Goal: Task Accomplishment & Management: Manage account settings

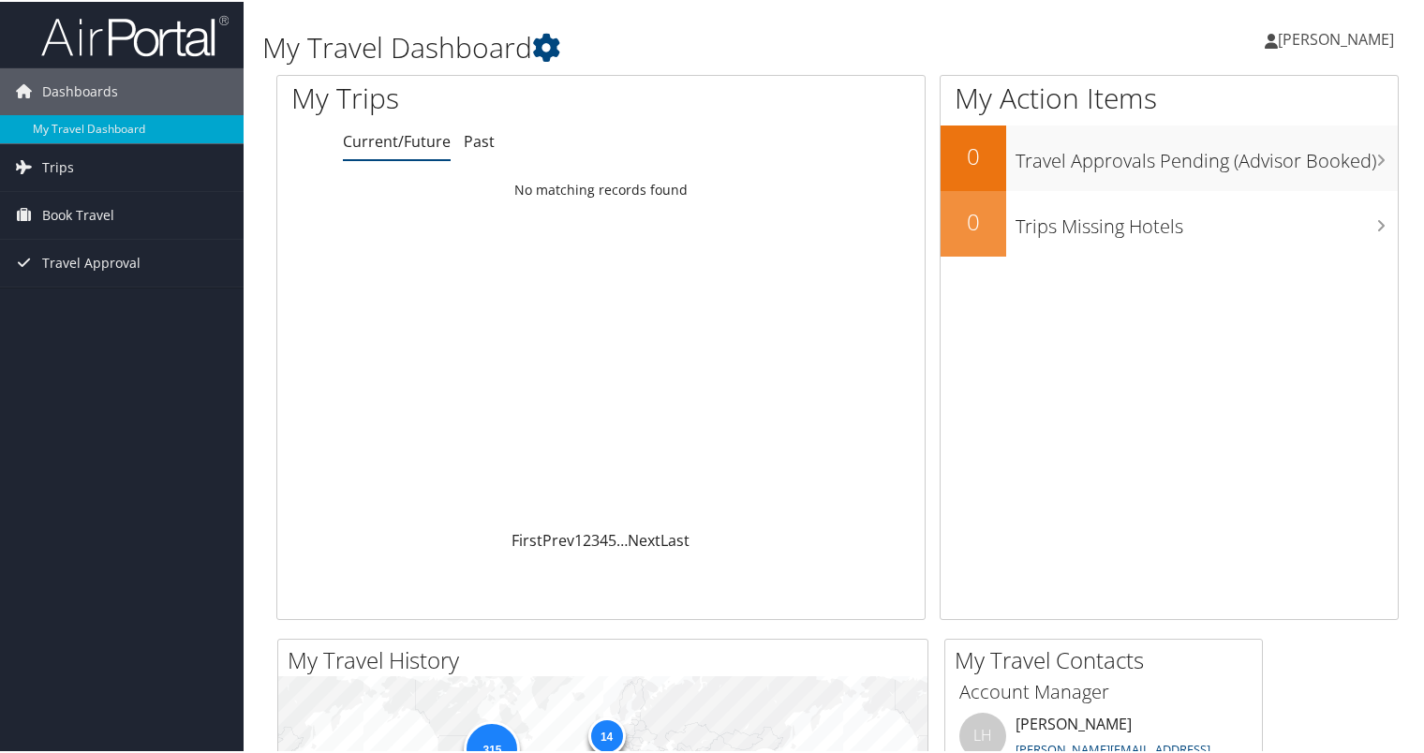
click at [1318, 37] on span "[PERSON_NAME]" at bounding box center [1336, 37] width 116 height 21
click at [1219, 167] on link "View Travel Profile" at bounding box center [1285, 167] width 209 height 32
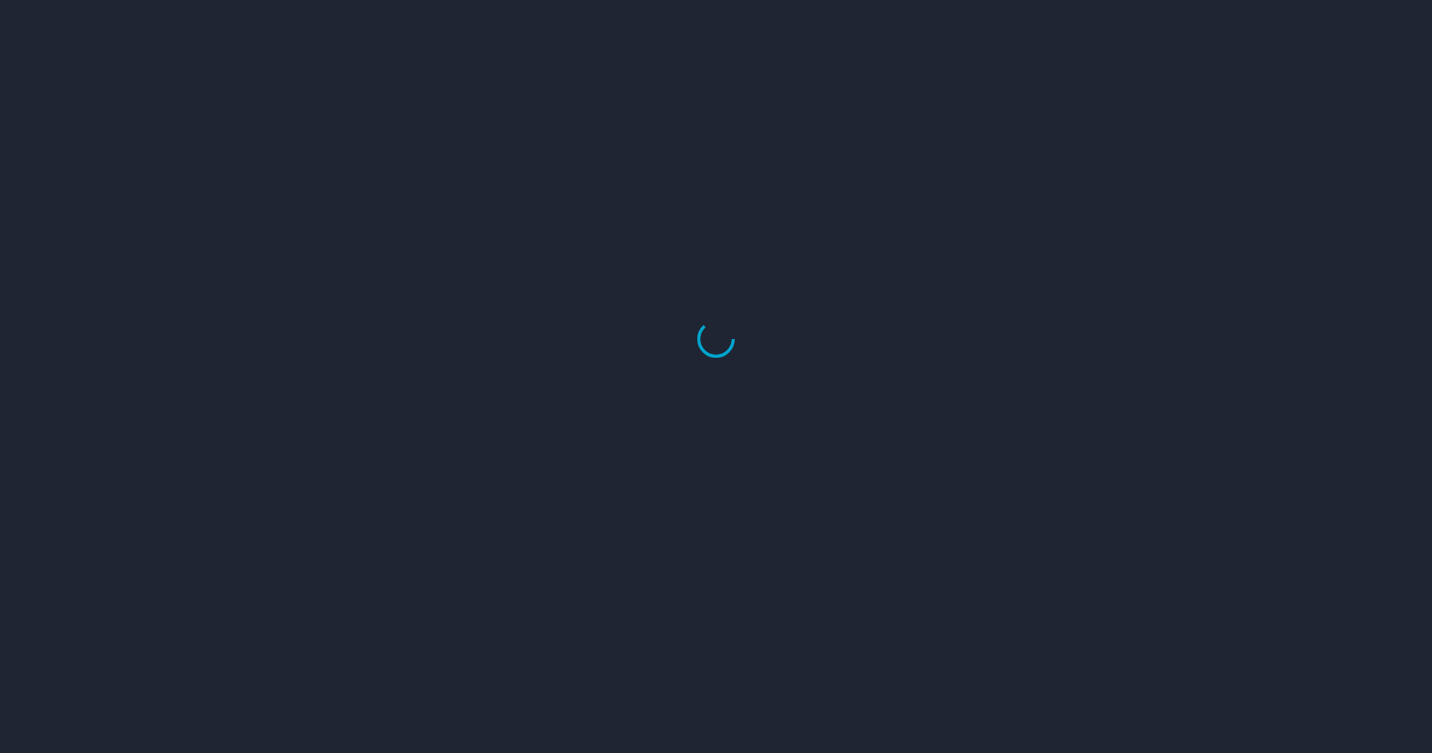
select select "US"
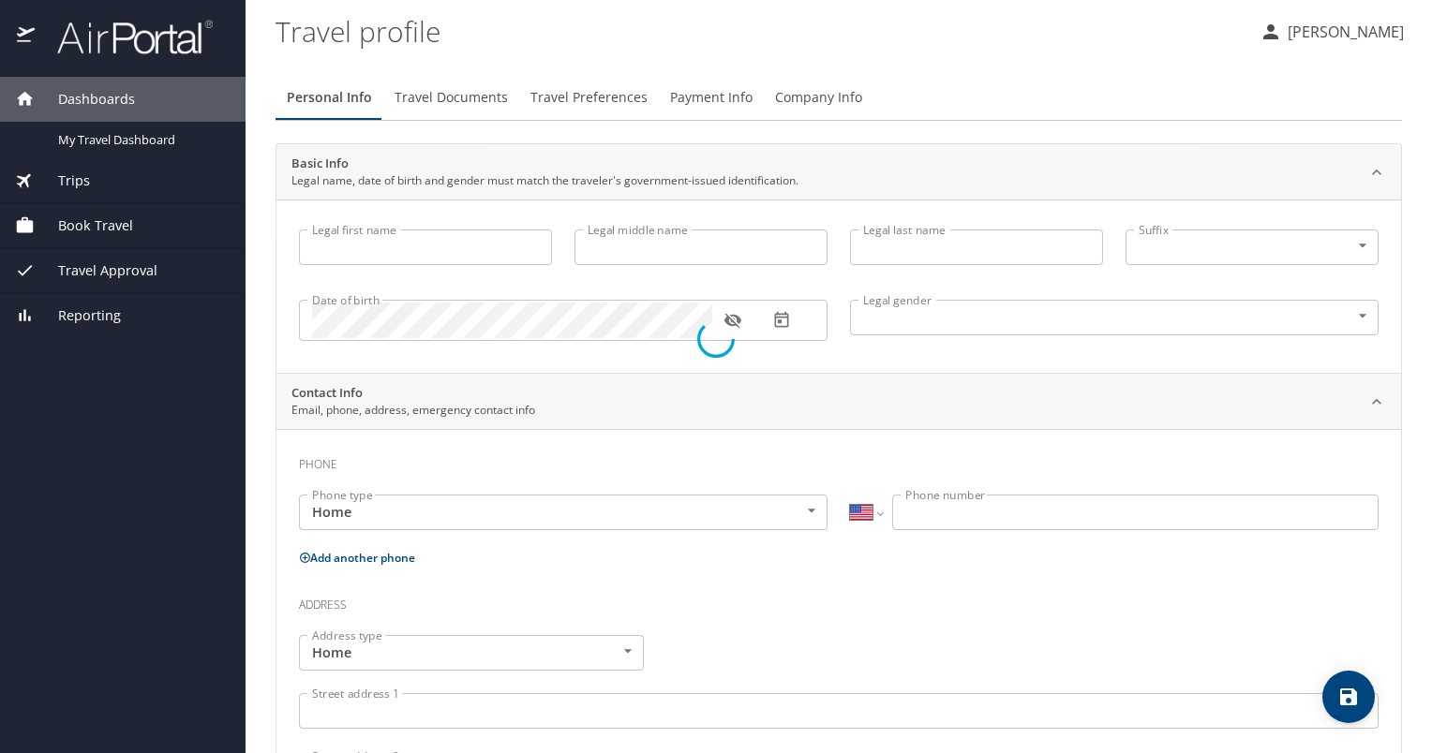
type input "William"
type input "Dwight"
type input "Ames"
type input "Male"
type input "Connie"
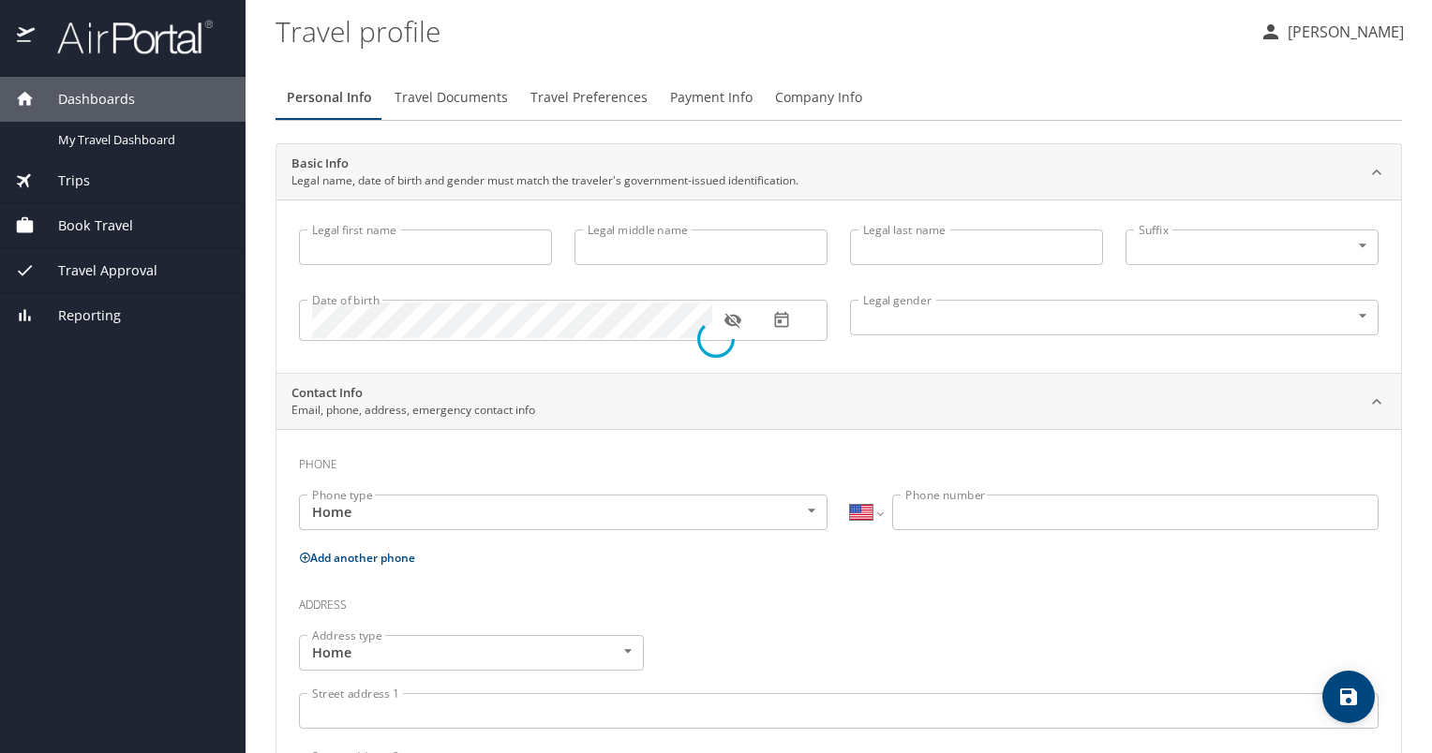
type input "Ames"
select select "CA"
type input "(519) 978-0369"
type input "bc.ames@hotmail.com"
select select "US"
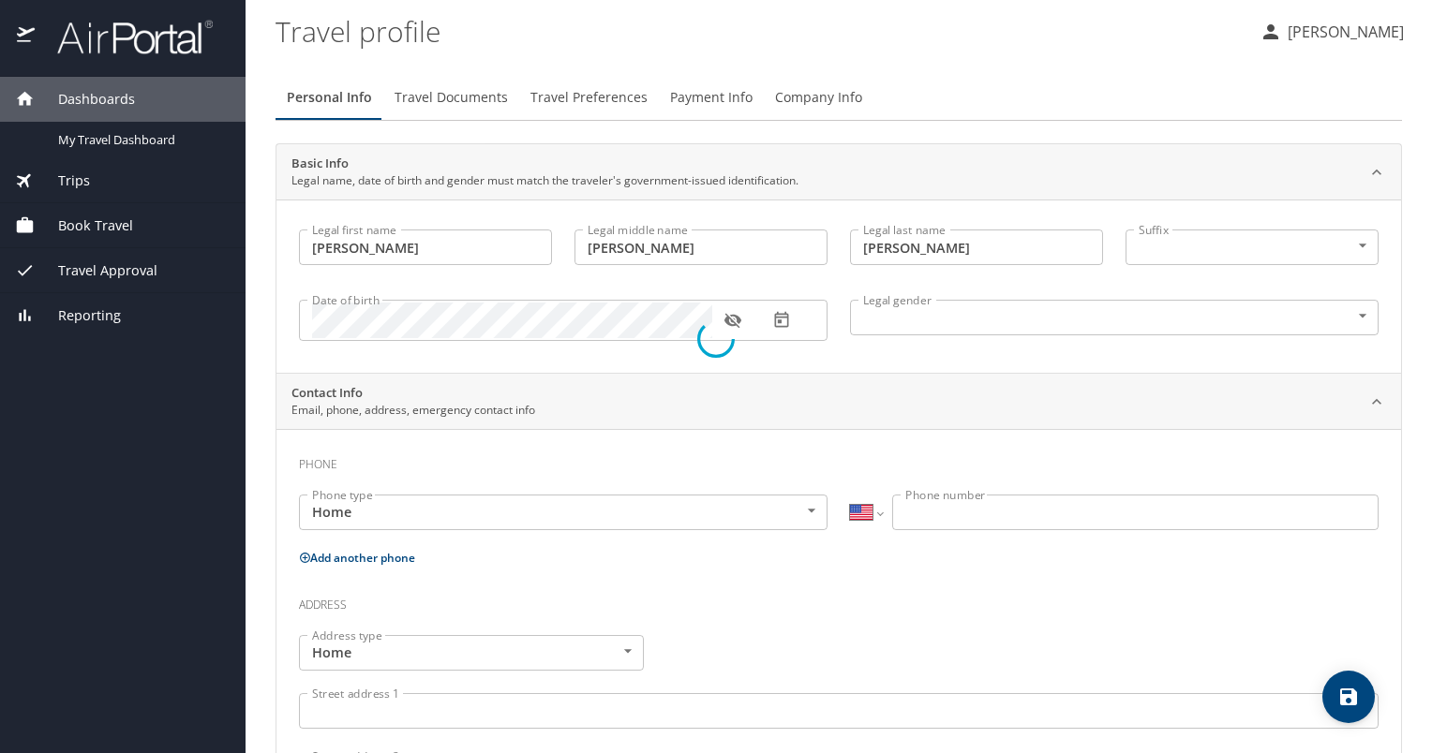
select select "CA"
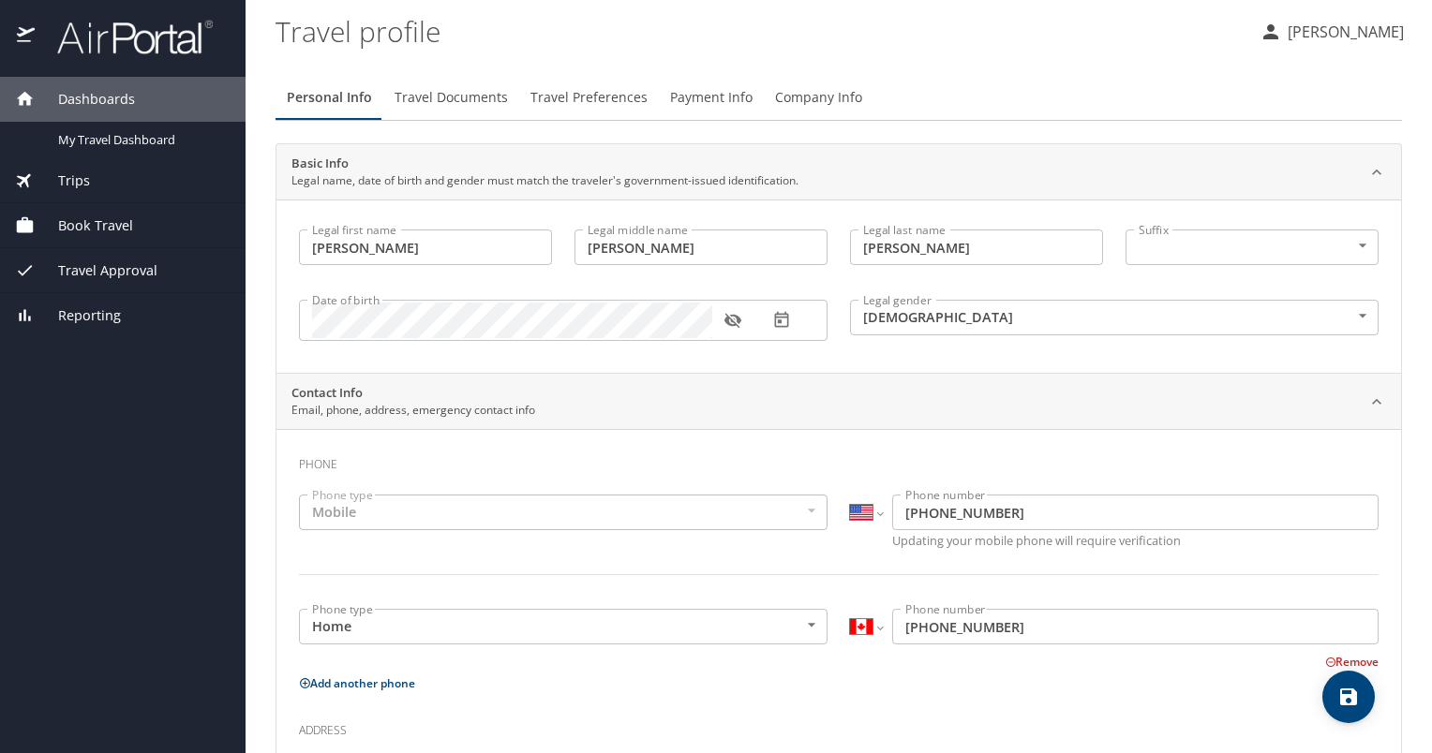
click at [468, 98] on span "Travel Documents" at bounding box center [450, 97] width 113 height 23
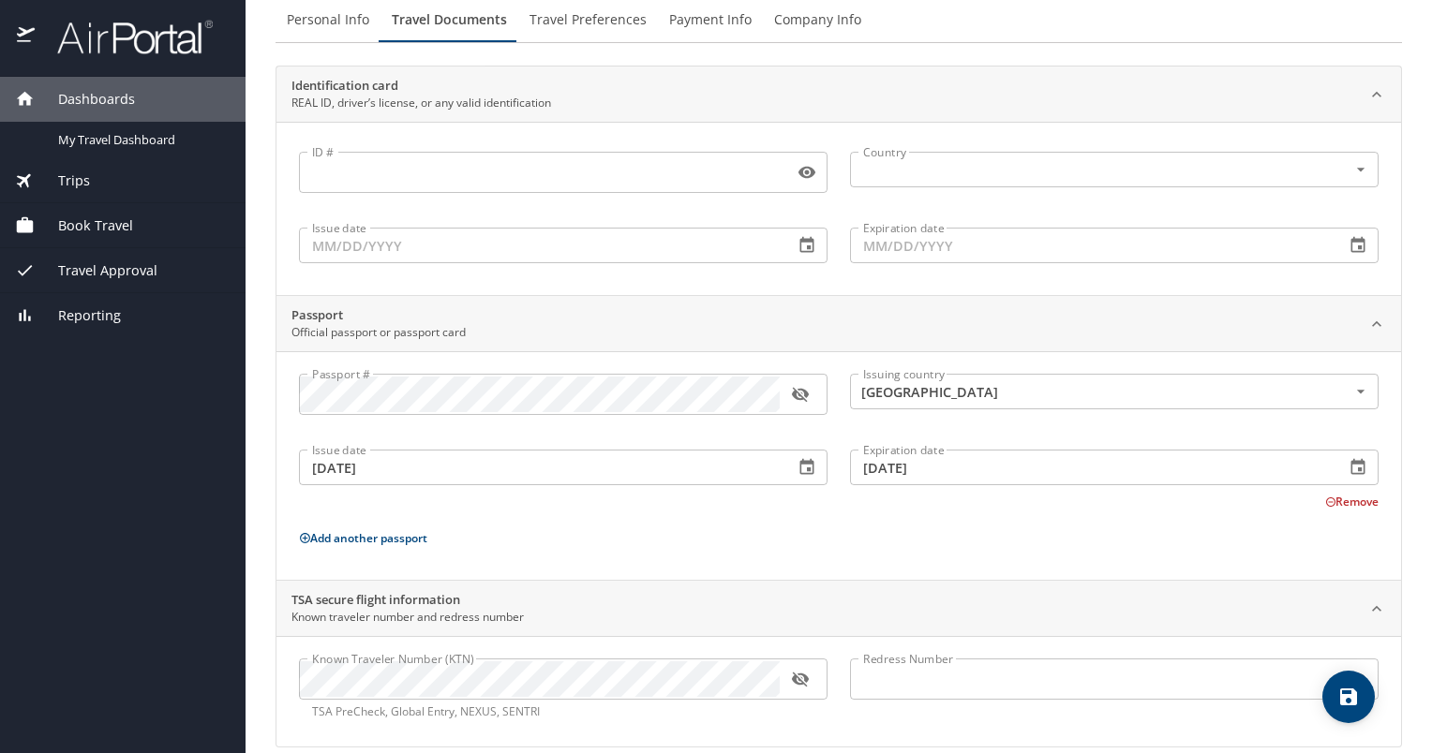
scroll to position [100, 0]
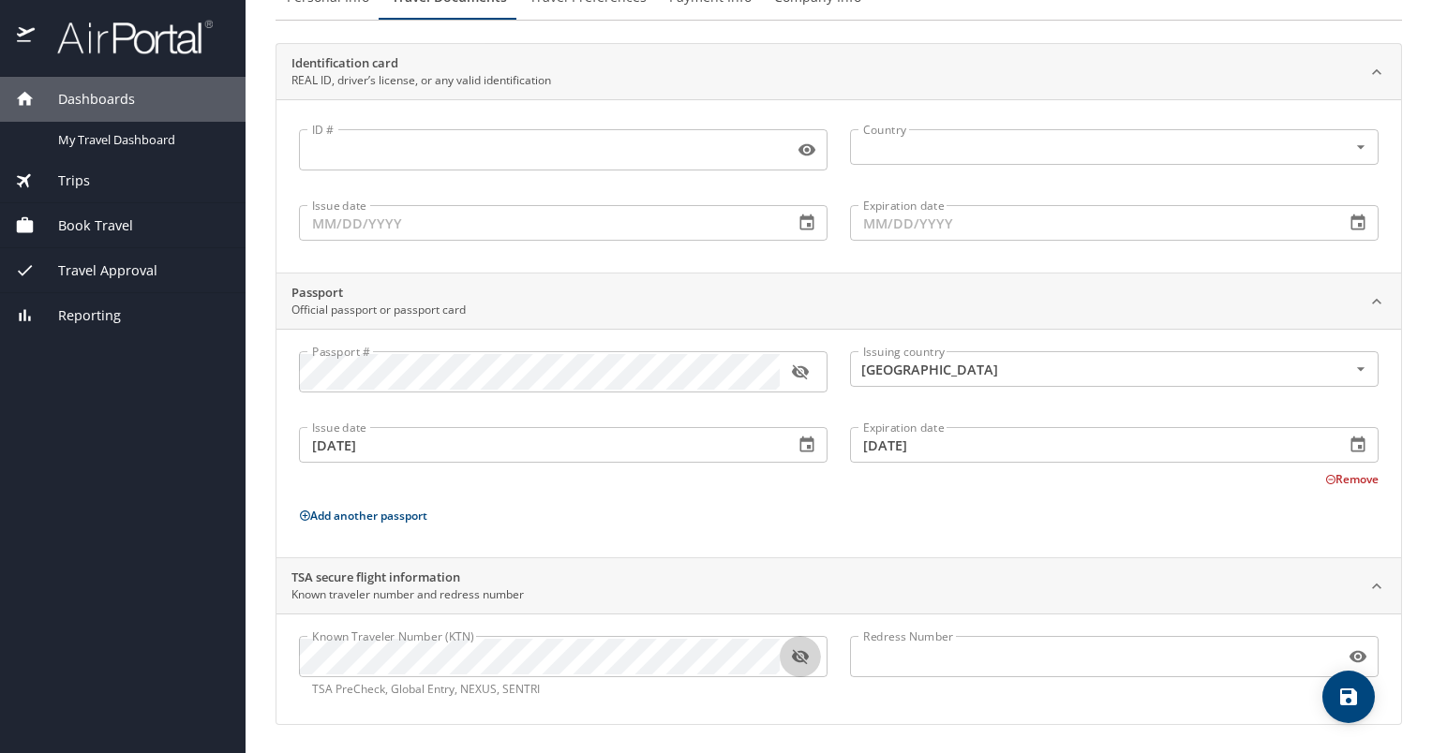
click at [796, 657] on icon "button" at bounding box center [800, 656] width 19 height 19
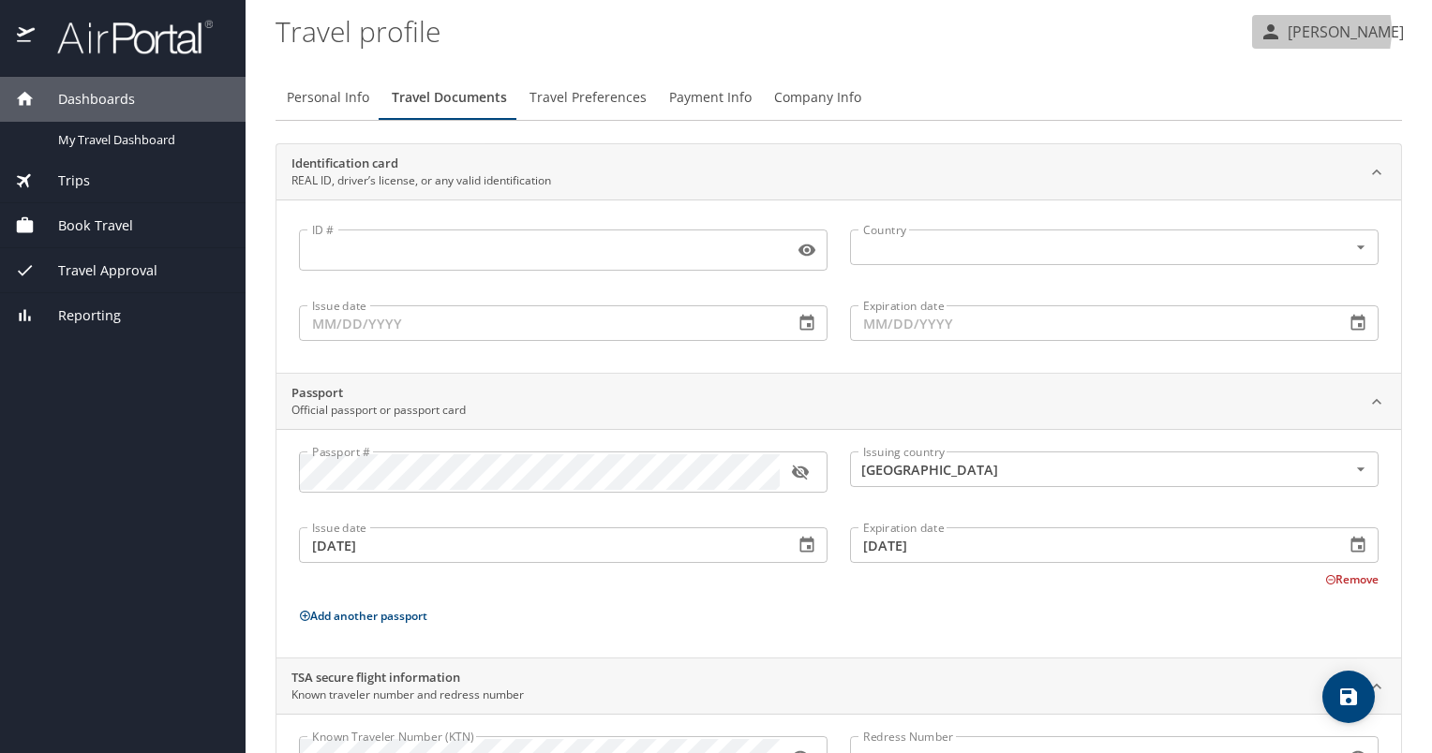
click at [1299, 31] on p "[PERSON_NAME]" at bounding box center [1343, 32] width 122 height 22
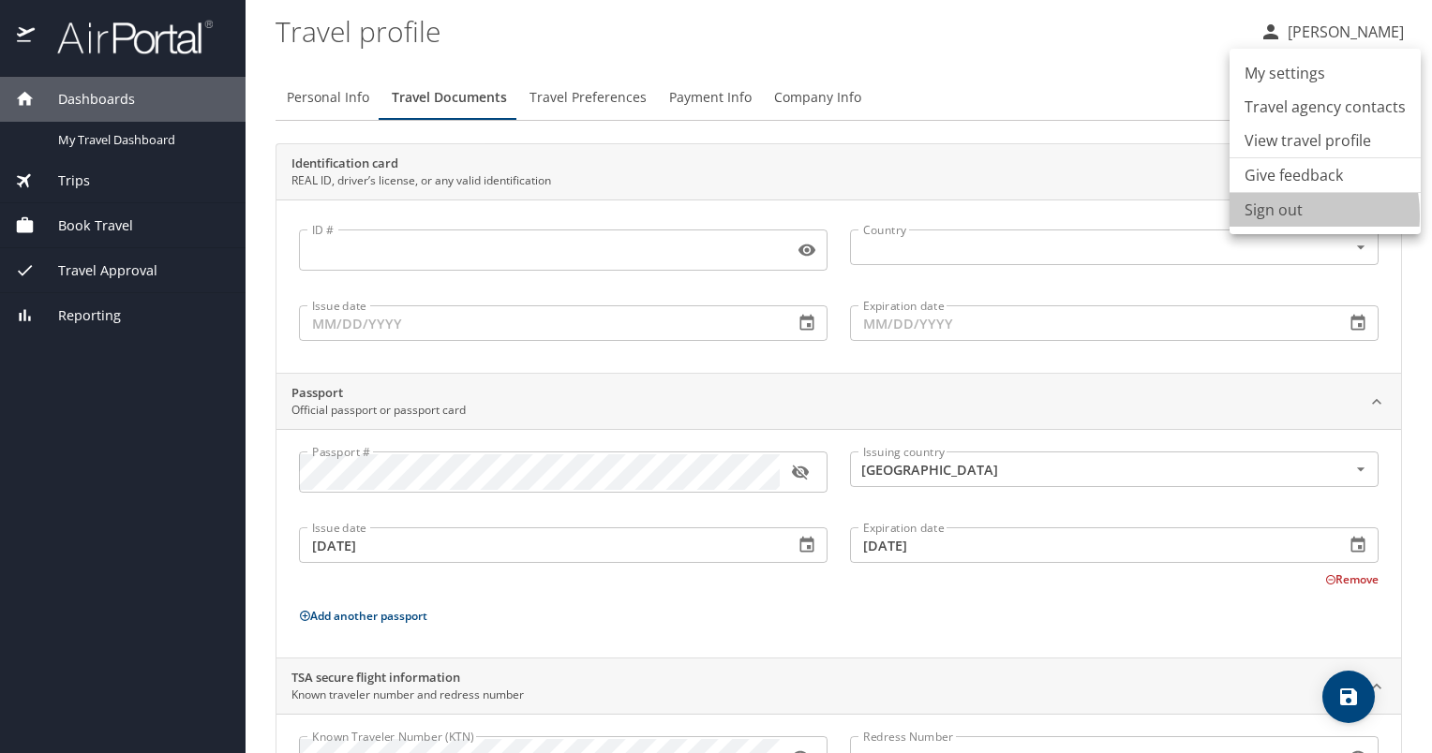
click at [1268, 215] on li "Sign out" at bounding box center [1324, 210] width 191 height 34
